Goal: Information Seeking & Learning: Learn about a topic

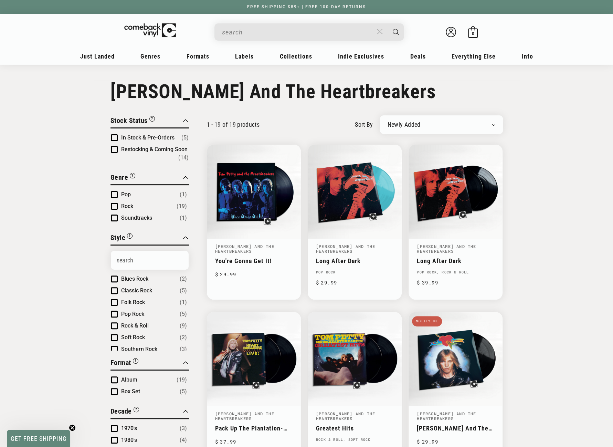
drag, startPoint x: 0, startPoint y: 0, endPoint x: 296, endPoint y: 24, distance: 296.8
click at [296, 24] on div "Search" at bounding box center [312, 31] width 183 height 17
click at [291, 33] on input "When autocomplete results are available use up and down arrows to review and en…" at bounding box center [298, 32] width 152 height 14
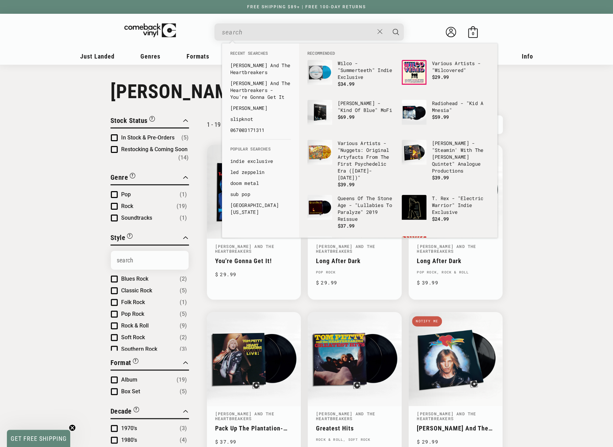
paste input "Mac DeMarco - This Old Dog"
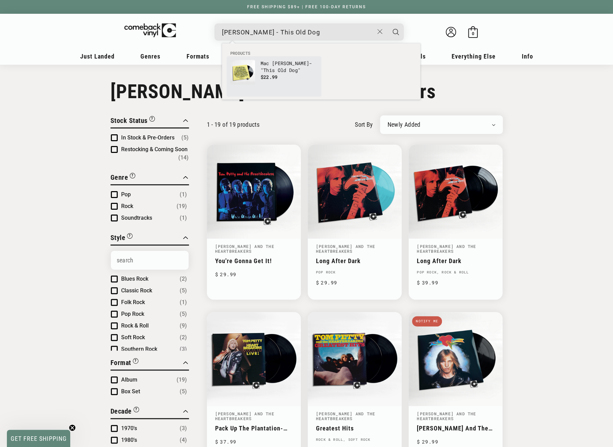
type input "Mac DeMarco - This Old Dog"
click at [278, 70] on b "Old" at bounding box center [282, 70] width 9 height 7
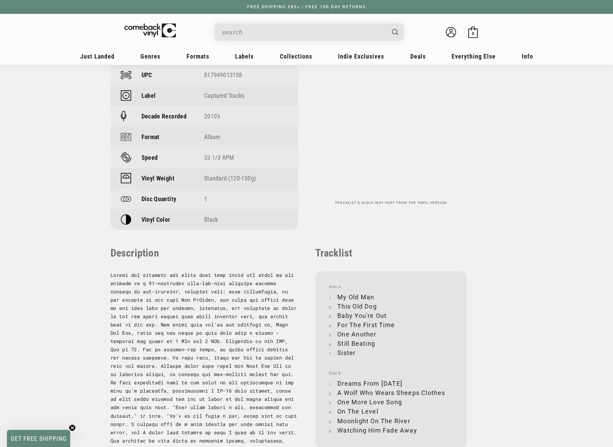
scroll to position [551, 0]
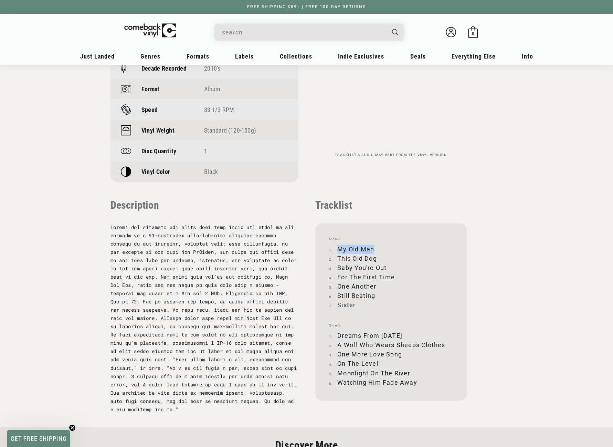
drag, startPoint x: 338, startPoint y: 250, endPoint x: 373, endPoint y: 246, distance: 34.6
click at [373, 246] on li "My Old Man" at bounding box center [391, 248] width 124 height 9
copy li "My Old Man"
drag, startPoint x: 338, startPoint y: 258, endPoint x: 376, endPoint y: 257, distance: 38.6
click at [376, 257] on li "This Old Dog" at bounding box center [391, 258] width 124 height 9
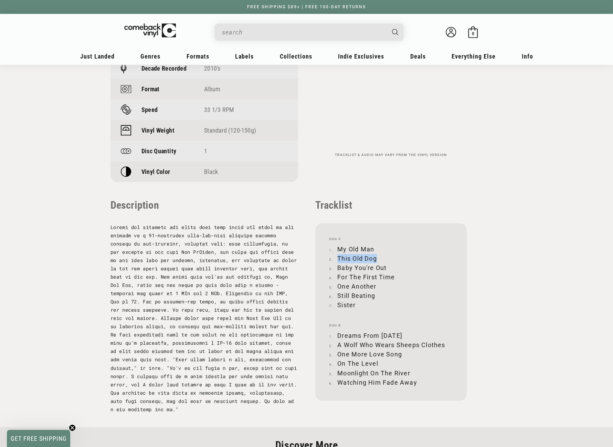
copy li "This Old Dog"
drag, startPoint x: 337, startPoint y: 267, endPoint x: 387, endPoint y: 266, distance: 49.6
click at [387, 266] on li "Baby You're Out" at bounding box center [391, 267] width 124 height 9
copy li "Baby You're Out"
drag, startPoint x: 338, startPoint y: 275, endPoint x: 394, endPoint y: 272, distance: 55.9
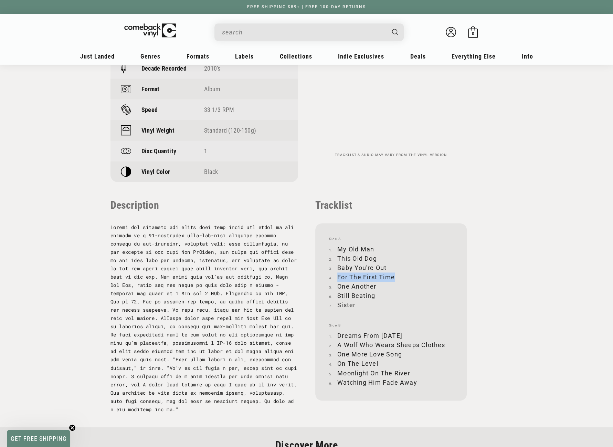
click at [394, 272] on li "For The First Time" at bounding box center [391, 276] width 124 height 9
copy li "For The First Time"
drag, startPoint x: 338, startPoint y: 285, endPoint x: 376, endPoint y: 284, distance: 37.9
click at [376, 284] on li "One Another" at bounding box center [391, 286] width 124 height 9
copy li "One Another"
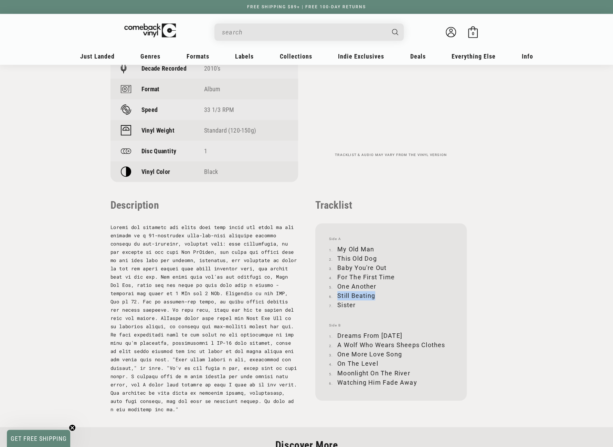
drag, startPoint x: 339, startPoint y: 295, endPoint x: 379, endPoint y: 293, distance: 40.3
click at [379, 293] on li "Still Beating" at bounding box center [391, 295] width 124 height 9
copy li "Still Beating"
drag, startPoint x: 338, startPoint y: 304, endPoint x: 358, endPoint y: 304, distance: 20.0
click at [358, 304] on li "Sister" at bounding box center [391, 304] width 124 height 9
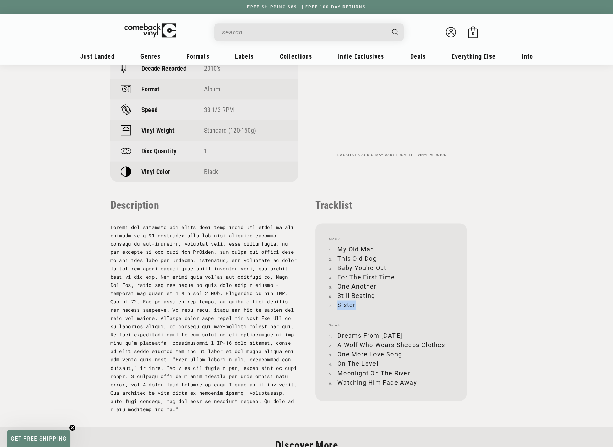
copy li "Sister"
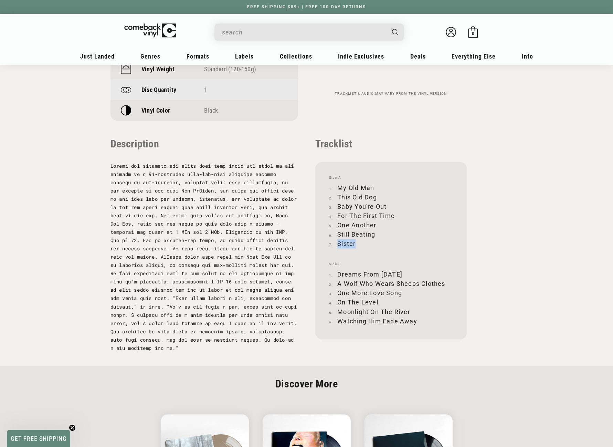
scroll to position [620, 0]
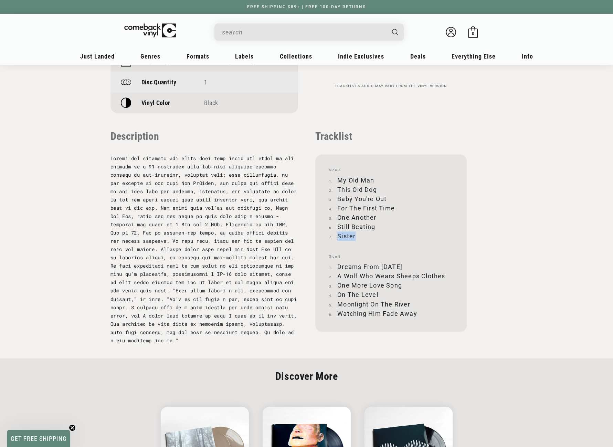
drag, startPoint x: 338, startPoint y: 266, endPoint x: 411, endPoint y: 263, distance: 73.0
click at [411, 263] on li "Dreams From [DATE]" at bounding box center [391, 266] width 124 height 9
copy li "Dreams From [DATE]"
drag, startPoint x: 338, startPoint y: 276, endPoint x: 445, endPoint y: 274, distance: 107.1
click at [445, 274] on li "A Wolf Who Wears Sheeps Clothes" at bounding box center [391, 275] width 124 height 9
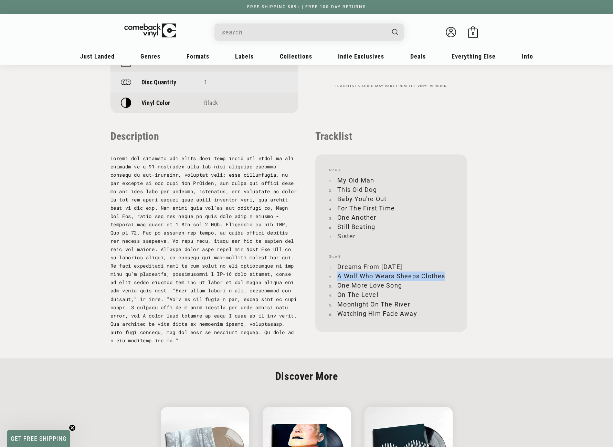
copy li "A Wolf Who Wears Sheeps Clothes"
drag, startPoint x: 338, startPoint y: 285, endPoint x: 403, endPoint y: 284, distance: 64.7
click at [403, 284] on li "One More Love Song" at bounding box center [391, 285] width 124 height 9
copy li "One More Love Song"
drag, startPoint x: 338, startPoint y: 294, endPoint x: 379, endPoint y: 295, distance: 41.0
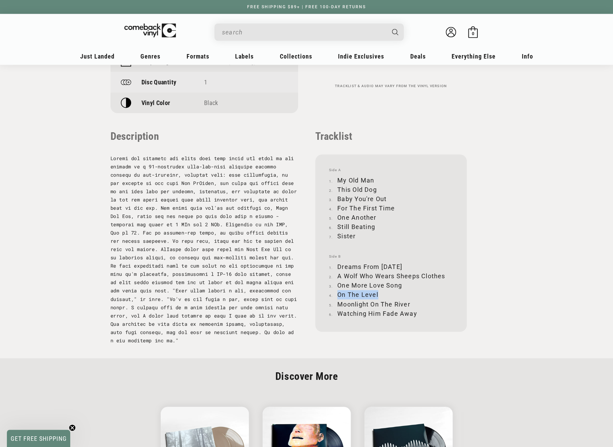
click at [379, 295] on li "On The Level" at bounding box center [391, 294] width 124 height 9
drag, startPoint x: 338, startPoint y: 303, endPoint x: 409, endPoint y: 305, distance: 71.0
click at [409, 305] on li "Moonlight On The River" at bounding box center [391, 303] width 124 height 9
drag, startPoint x: 339, startPoint y: 312, endPoint x: 416, endPoint y: 311, distance: 76.8
click at [416, 311] on li "Watching Him Fade Away" at bounding box center [391, 313] width 124 height 9
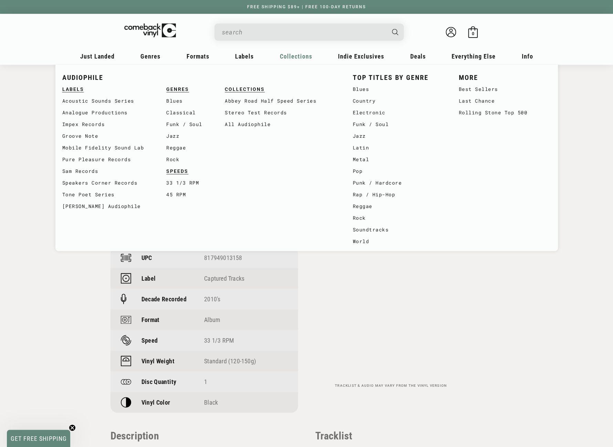
scroll to position [241, 0]
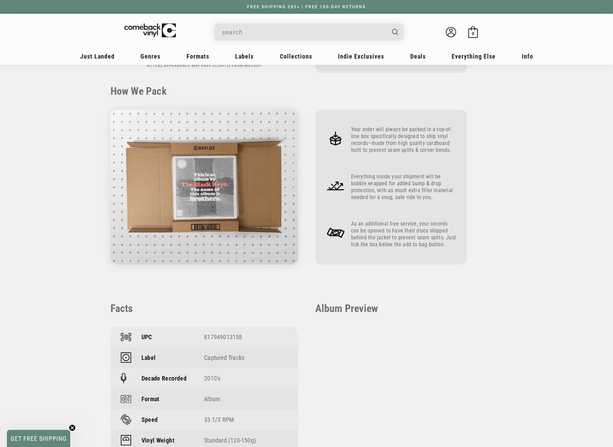
click at [257, 35] on input "When autocomplete results are available use up and down arrows to review and en…" at bounding box center [303, 32] width 163 height 14
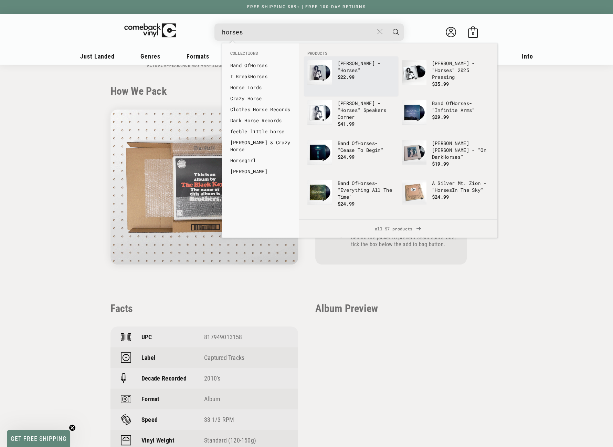
type input "horses"
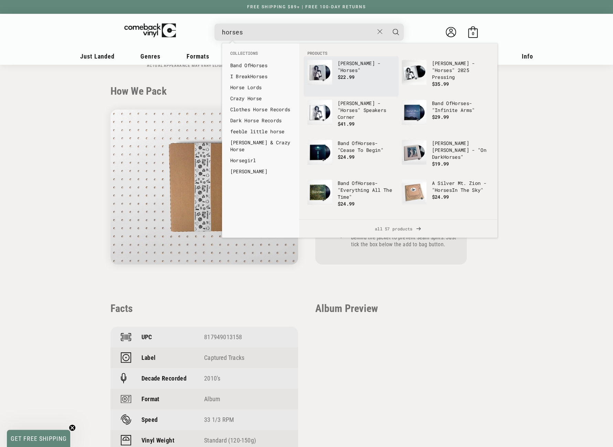
click at [319, 68] on img "Products" at bounding box center [320, 72] width 25 height 25
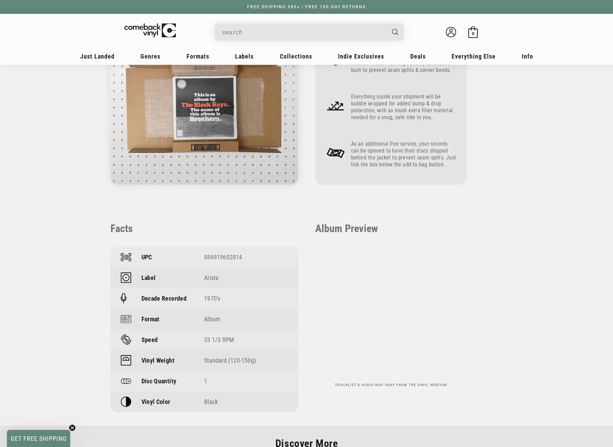
scroll to position [241, 0]
